Goal: Information Seeking & Learning: Learn about a topic

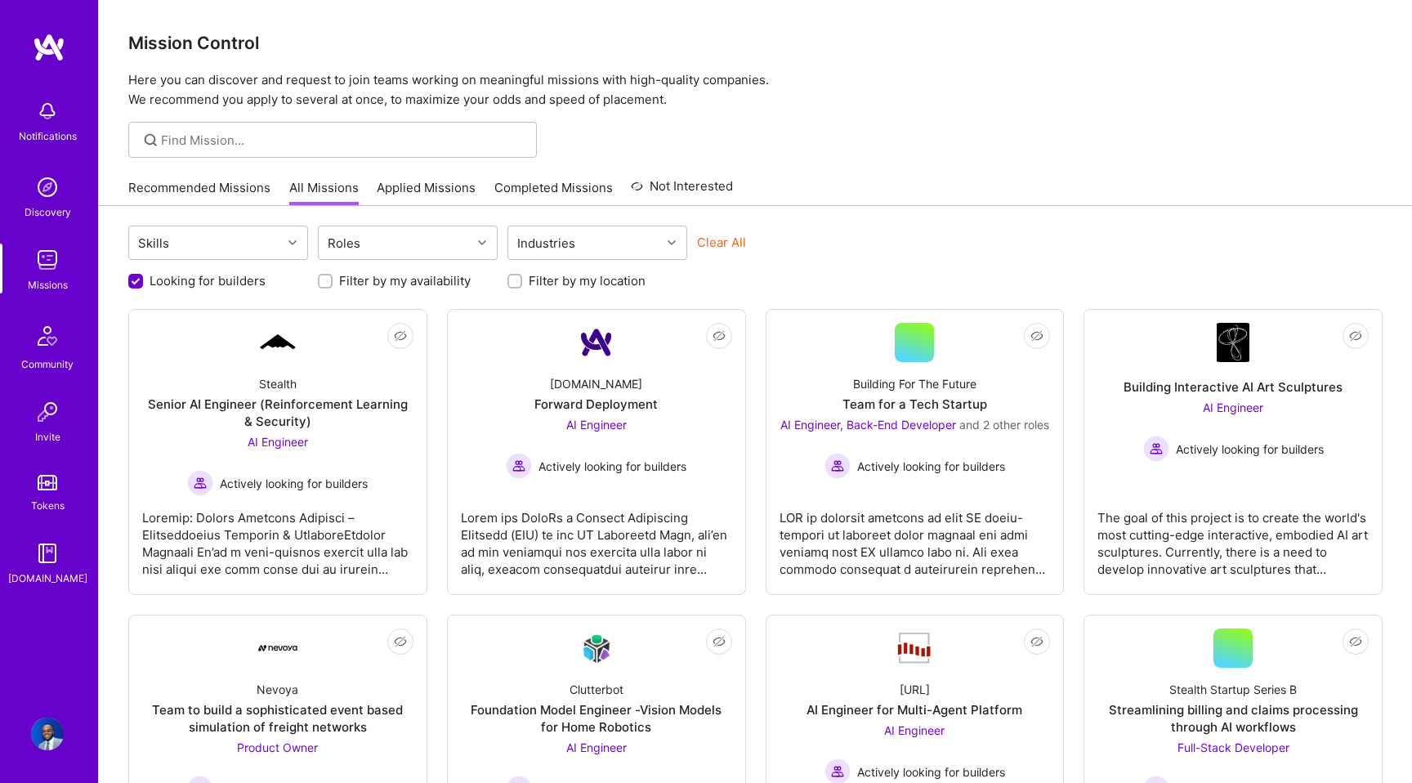
scroll to position [219, 0]
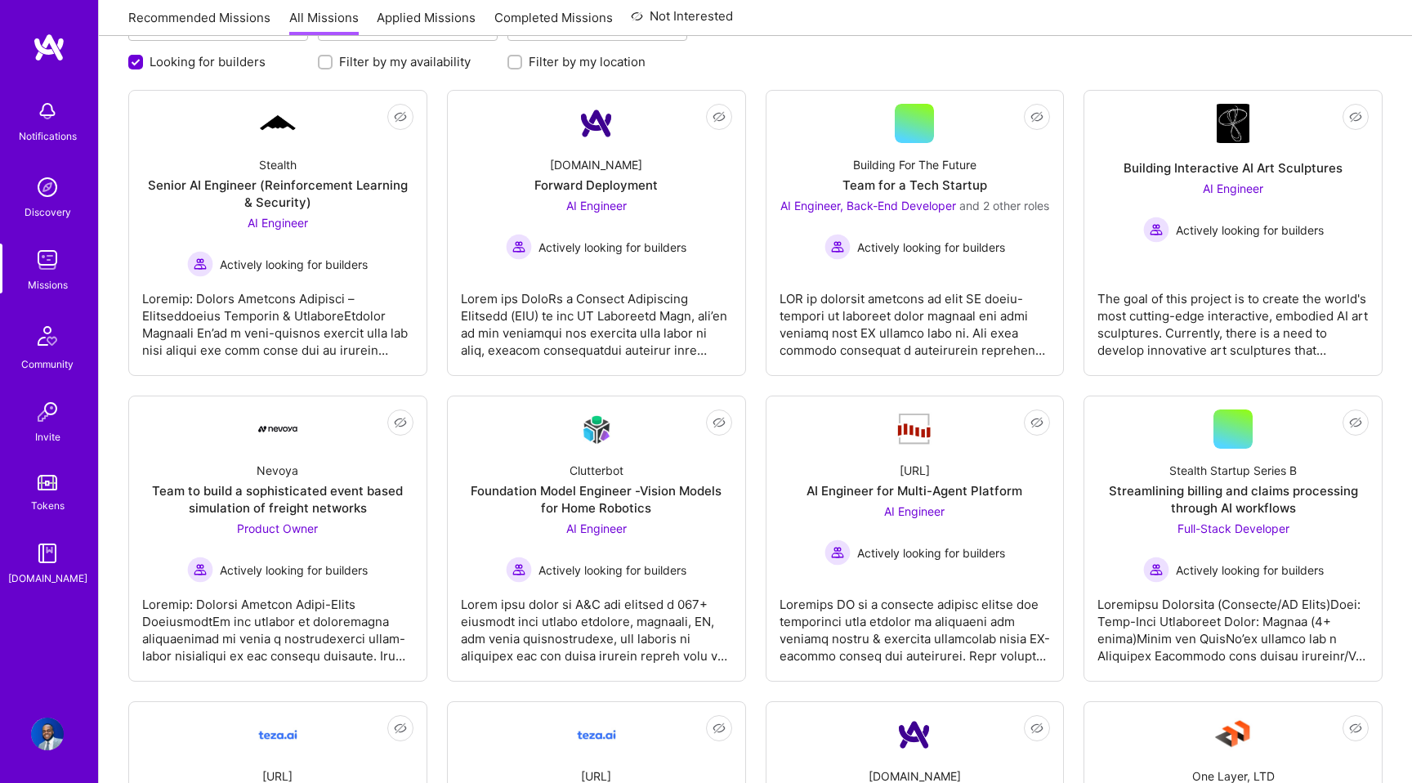
click at [643, 483] on div "Foundation Model Engineer -Vision Models for Home Robotics" at bounding box center [596, 499] width 271 height 34
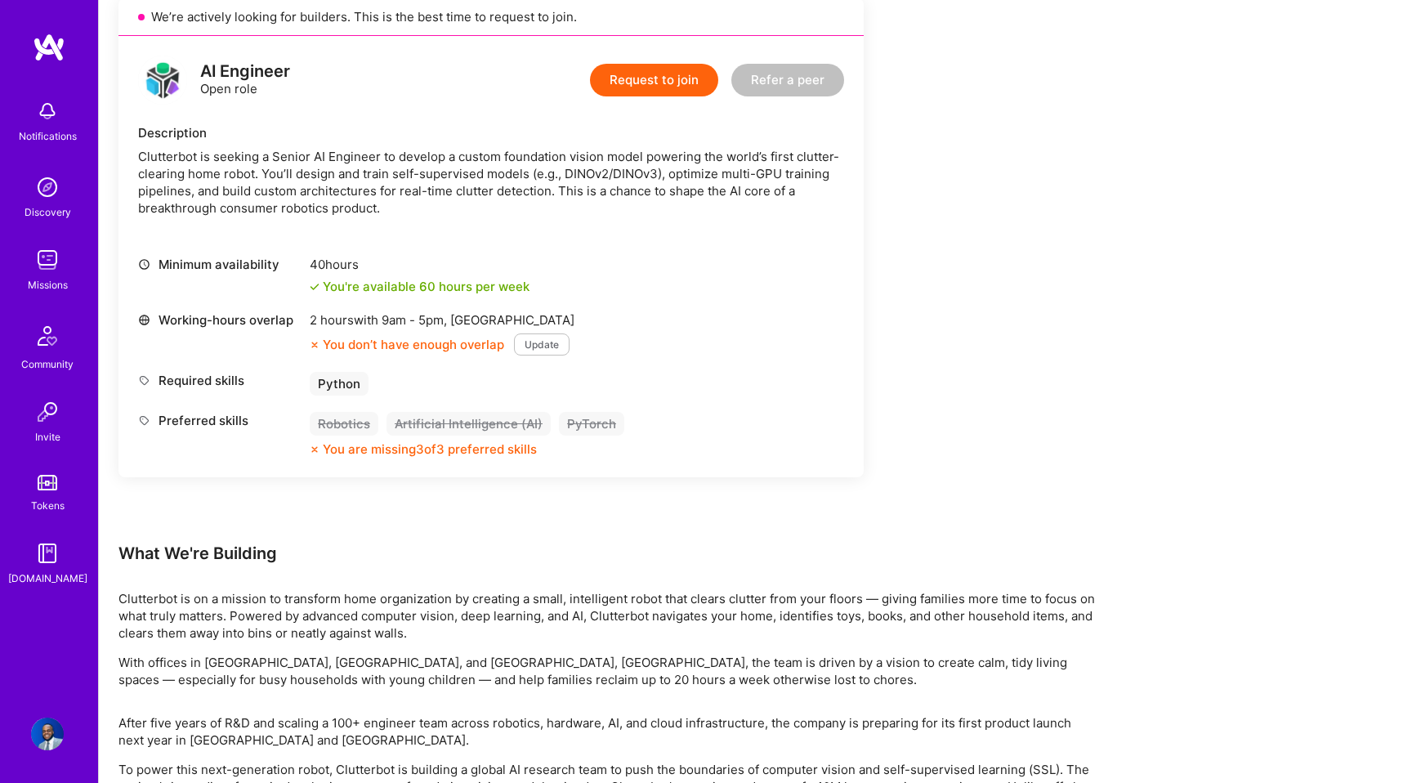
scroll to position [382, 0]
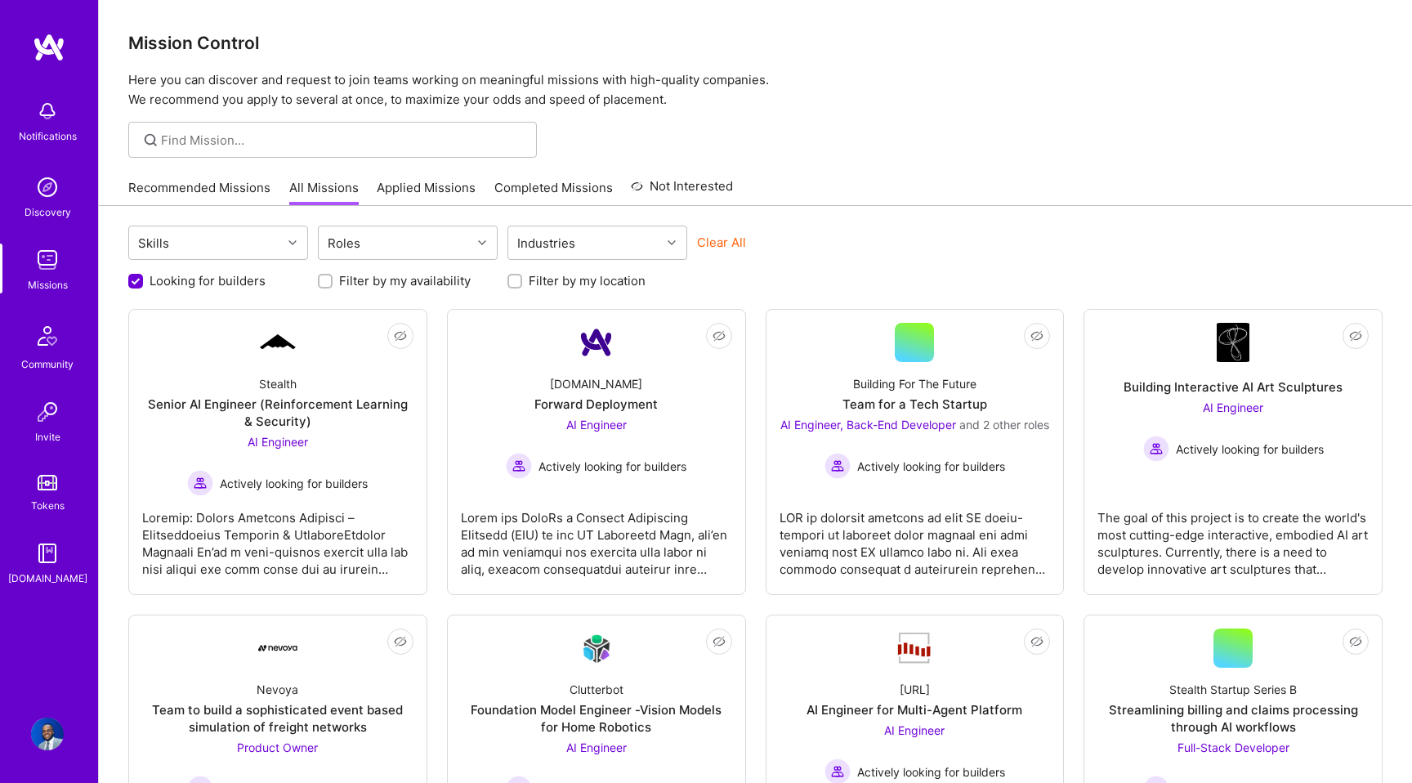
click at [433, 203] on link "Applied Missions" at bounding box center [426, 192] width 99 height 27
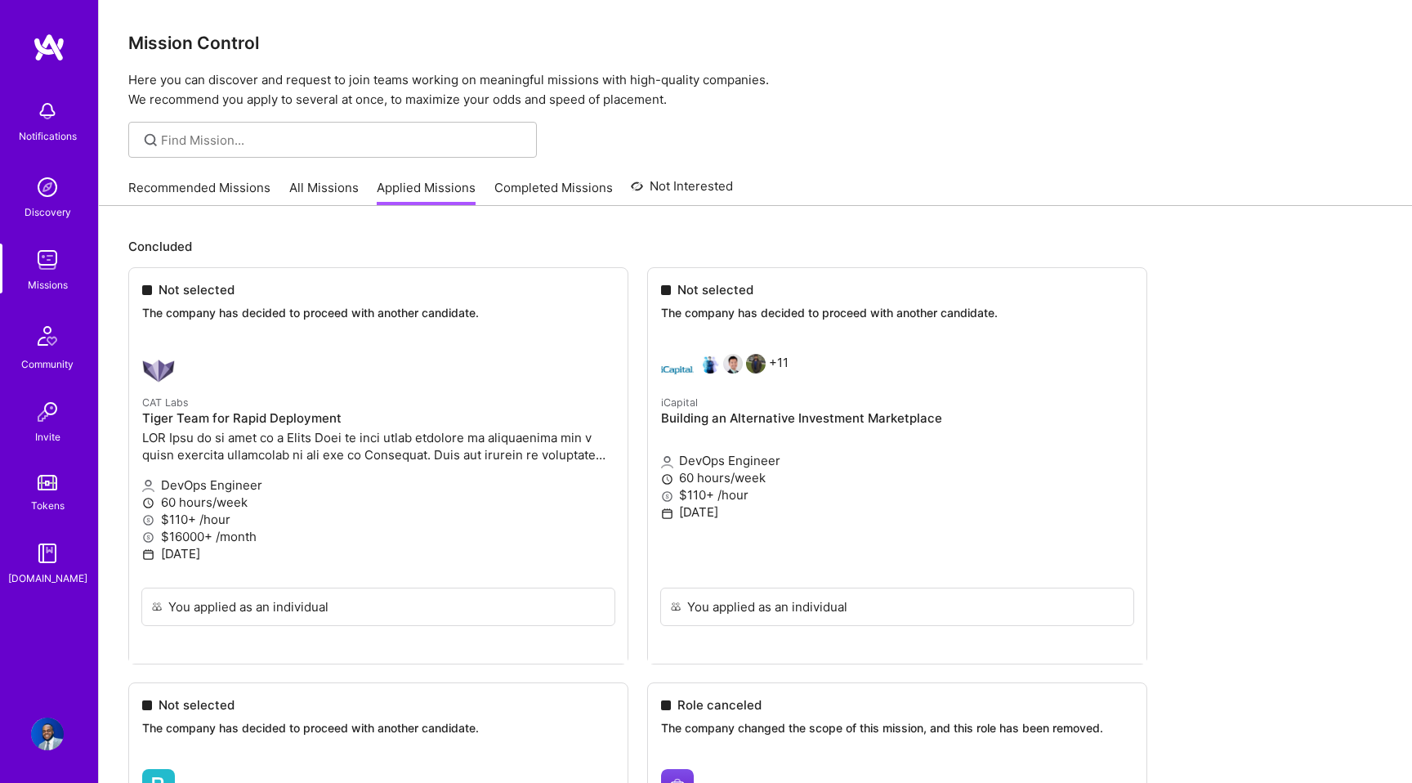
click at [525, 186] on link "Completed Missions" at bounding box center [553, 192] width 118 height 27
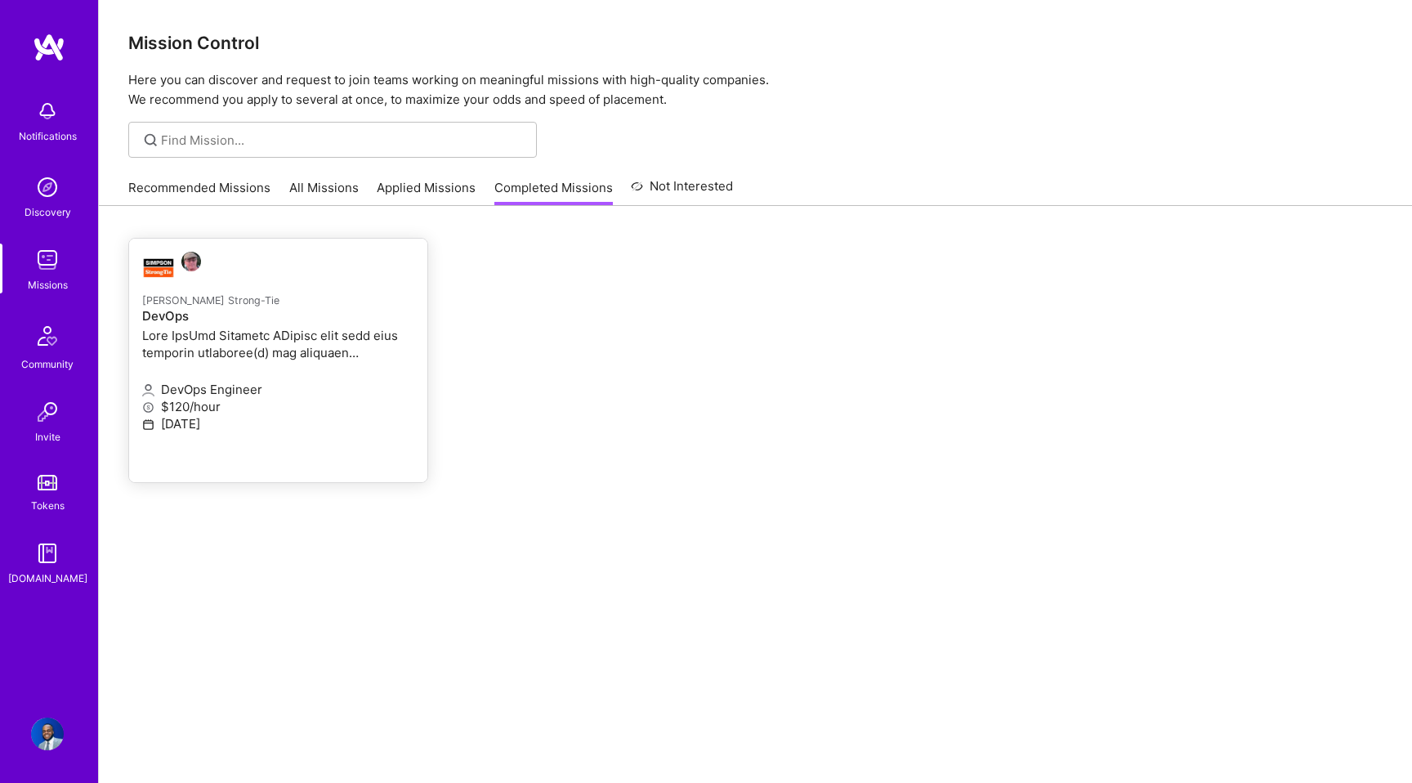
click at [391, 381] on p "DevOps Engineer" at bounding box center [278, 389] width 272 height 17
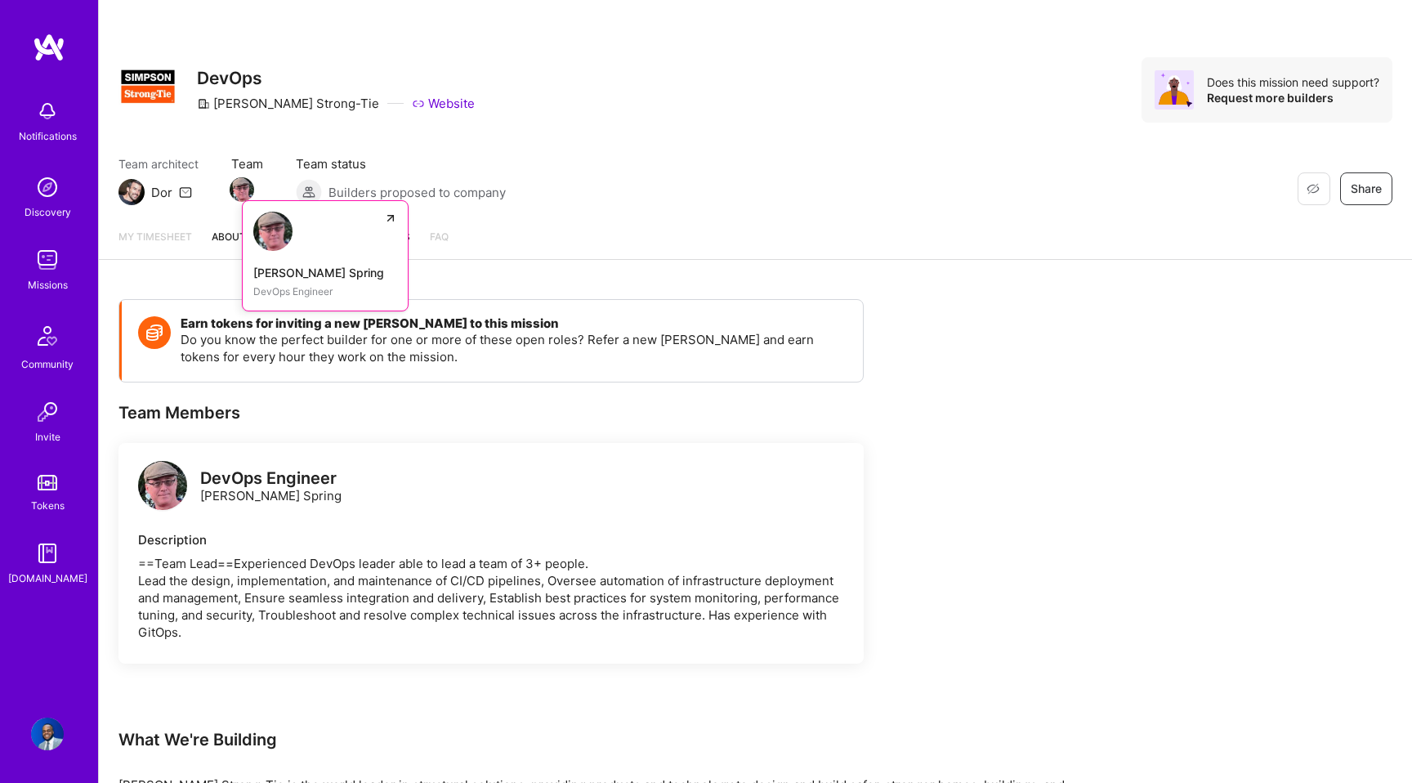
click at [247, 190] on img at bounding box center [242, 189] width 25 height 25
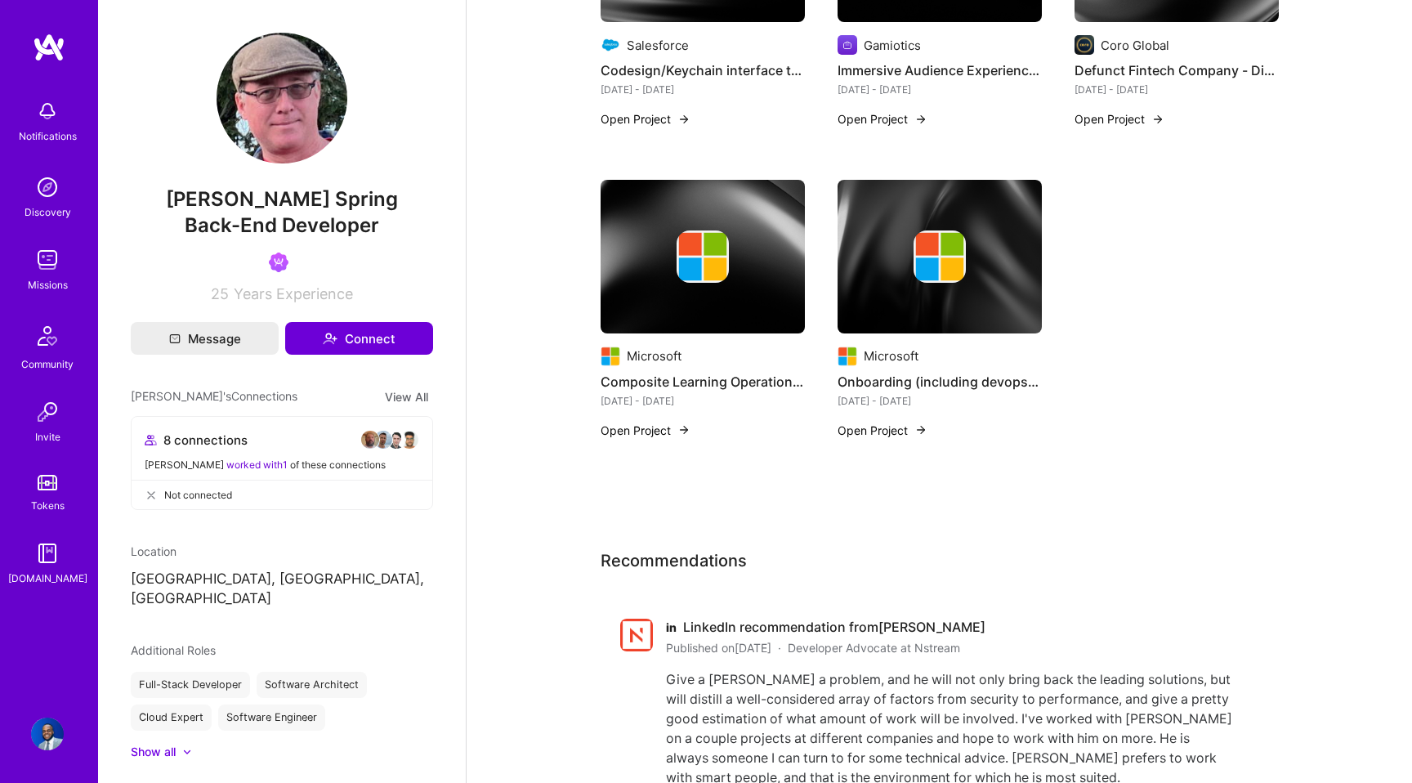
scroll to position [1365, 0]
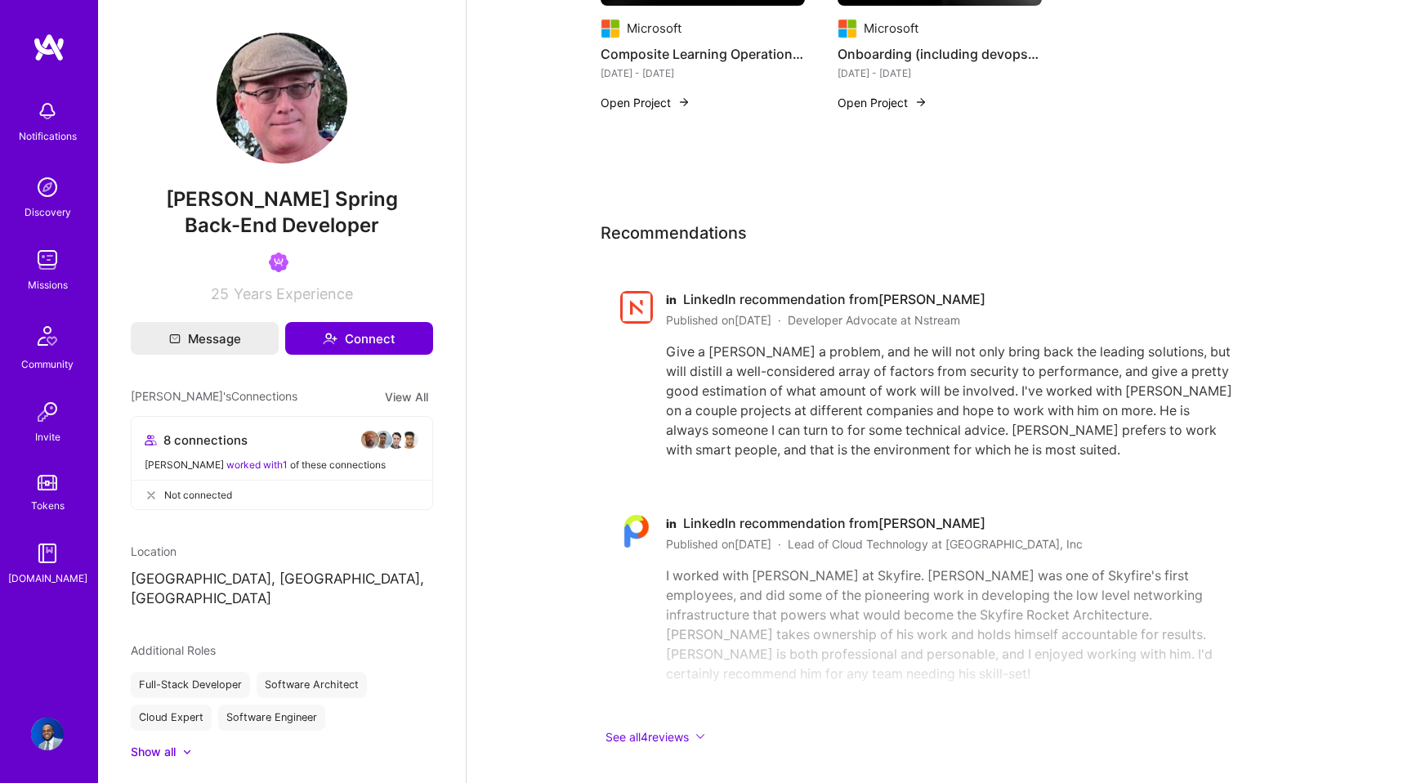
click at [676, 727] on button "See all 4 reviews" at bounding box center [928, 736] width 654 height 19
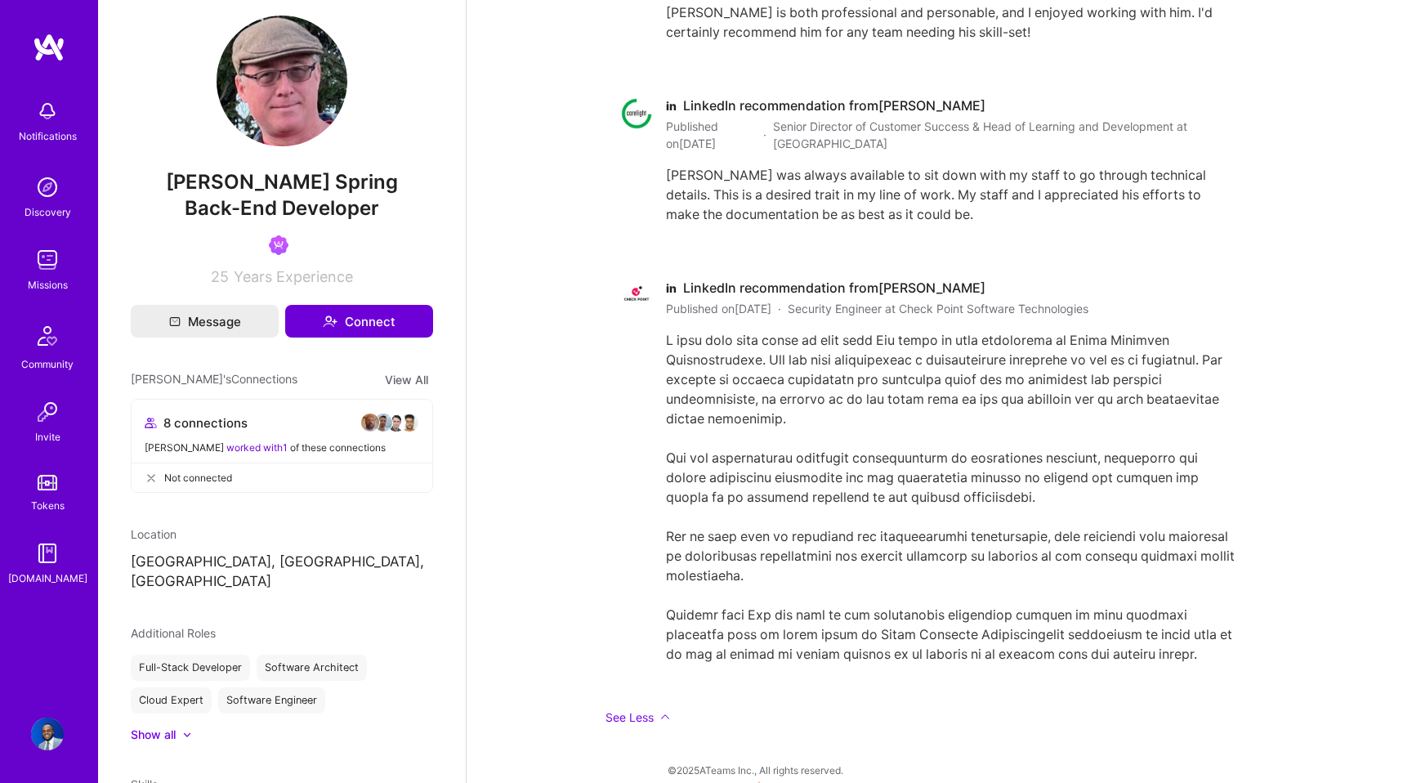
scroll to position [0, 0]
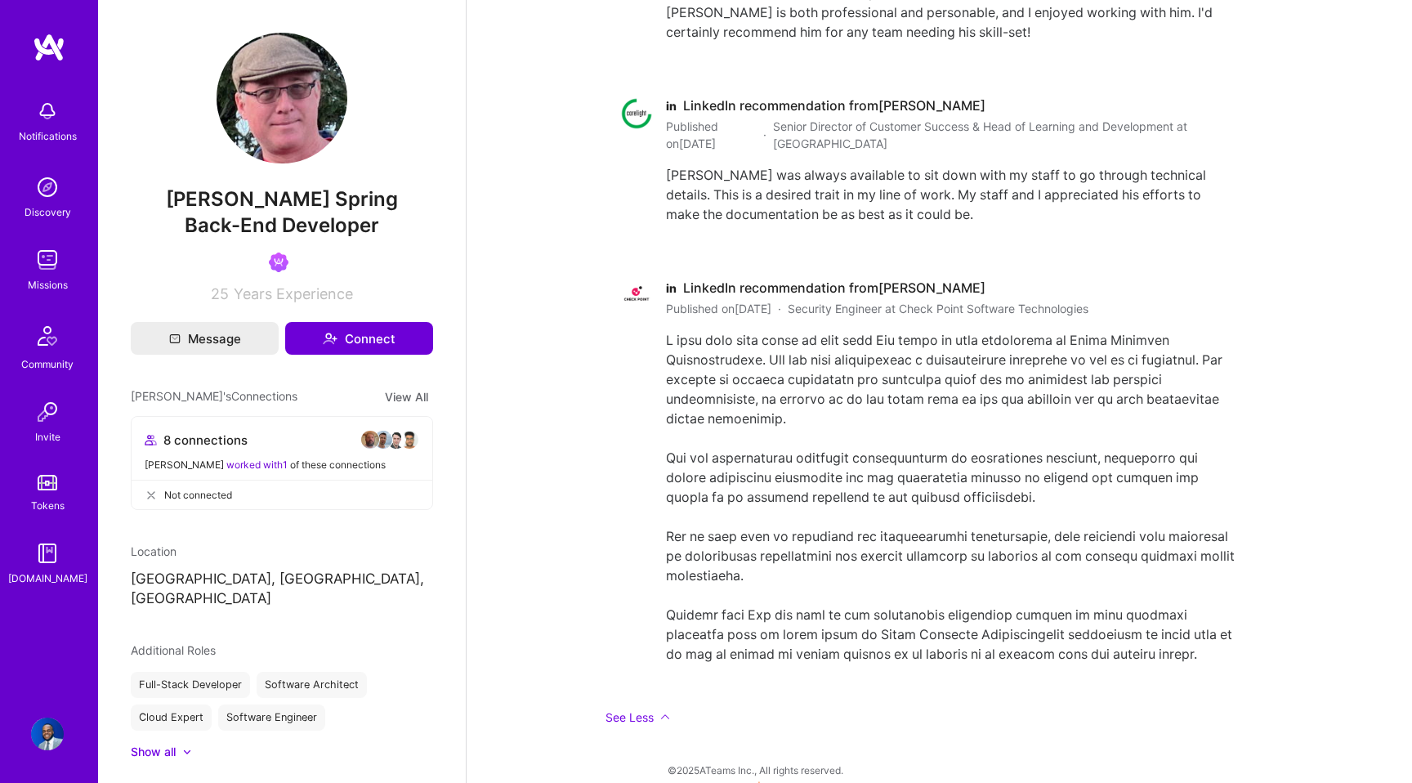
click at [42, 192] on img at bounding box center [47, 187] width 33 height 33
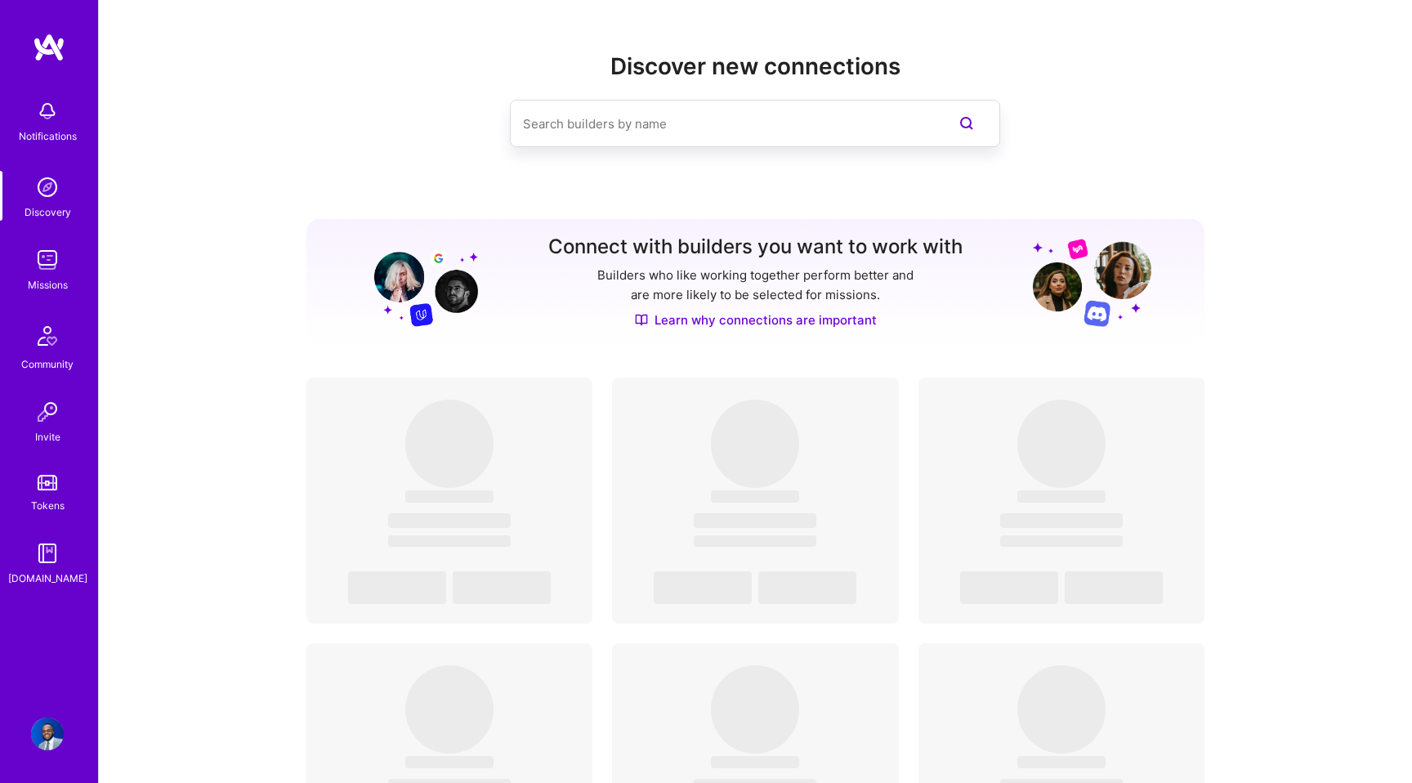
click at [55, 124] on img at bounding box center [47, 111] width 33 height 33
